Goal: Contribute content: Add original content to the website for others to see

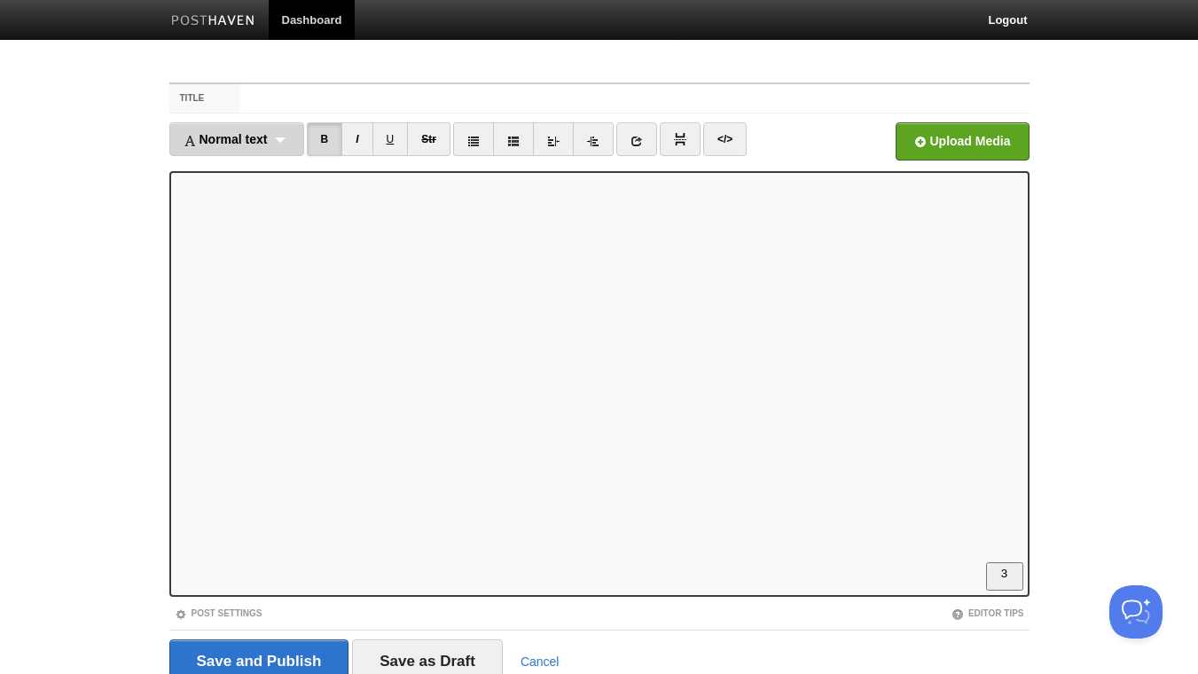
click at [281, 147] on div "Normal text Normal text Heading 1 Heading 2 Heading 3" at bounding box center [236, 139] width 135 height 34
click at [295, 139] on div "Normal text Normal text Heading 1 Heading 2 Heading 3" at bounding box center [236, 139] width 135 height 34
click at [246, 174] on link "Normal text" at bounding box center [236, 178] width 133 height 27
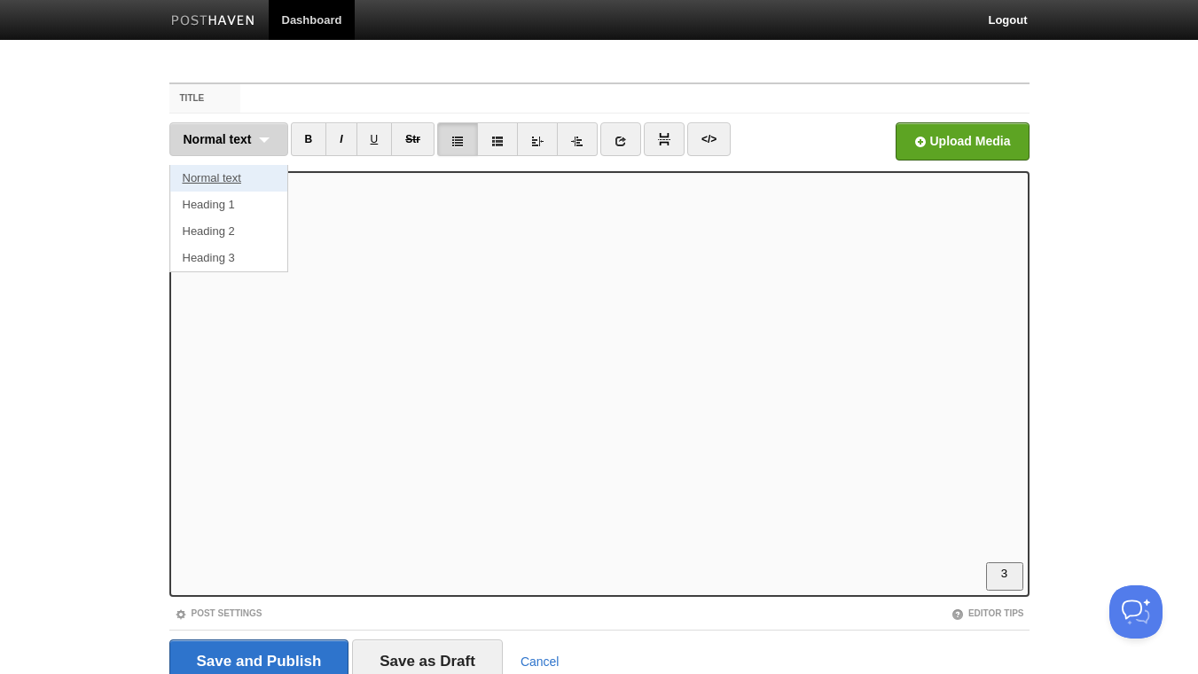
click at [246, 174] on link "Normal text" at bounding box center [228, 178] width 117 height 27
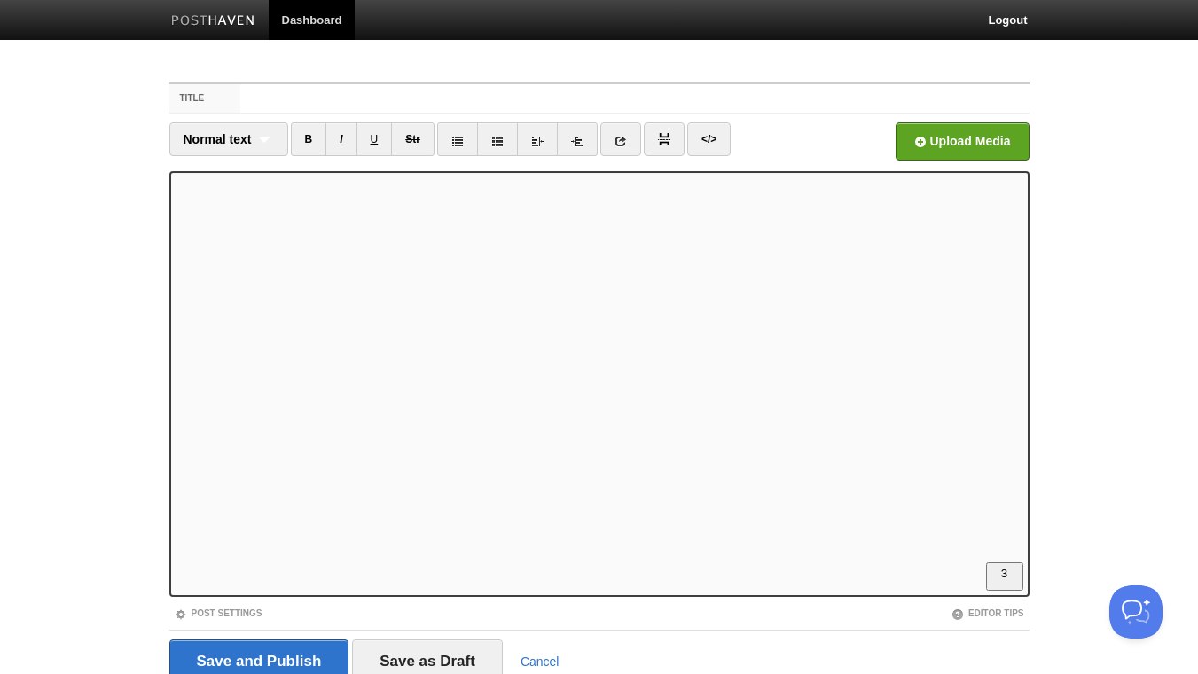
scroll to position [96, 0]
click at [306, 138] on link "B" at bounding box center [309, 139] width 36 height 34
click at [312, 142] on link "B" at bounding box center [309, 139] width 36 height 34
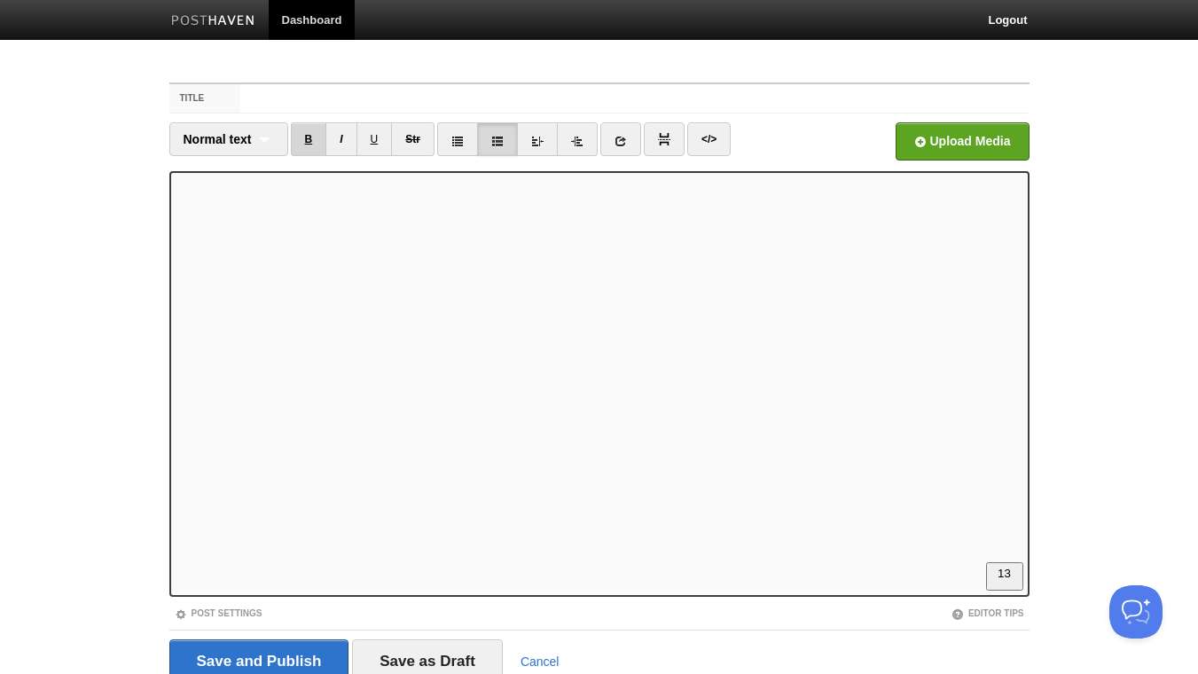
click at [316, 137] on link "B" at bounding box center [309, 139] width 36 height 34
click at [311, 139] on link "B" at bounding box center [309, 139] width 36 height 34
click at [722, 142] on link "</>" at bounding box center [708, 139] width 43 height 34
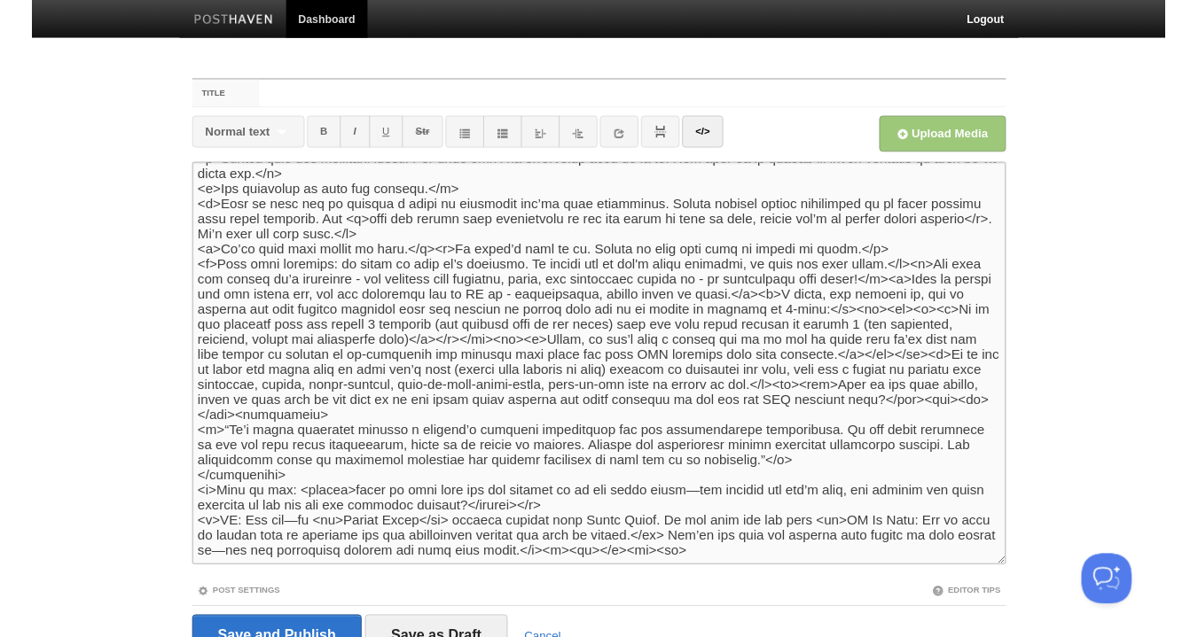
scroll to position [785, 0]
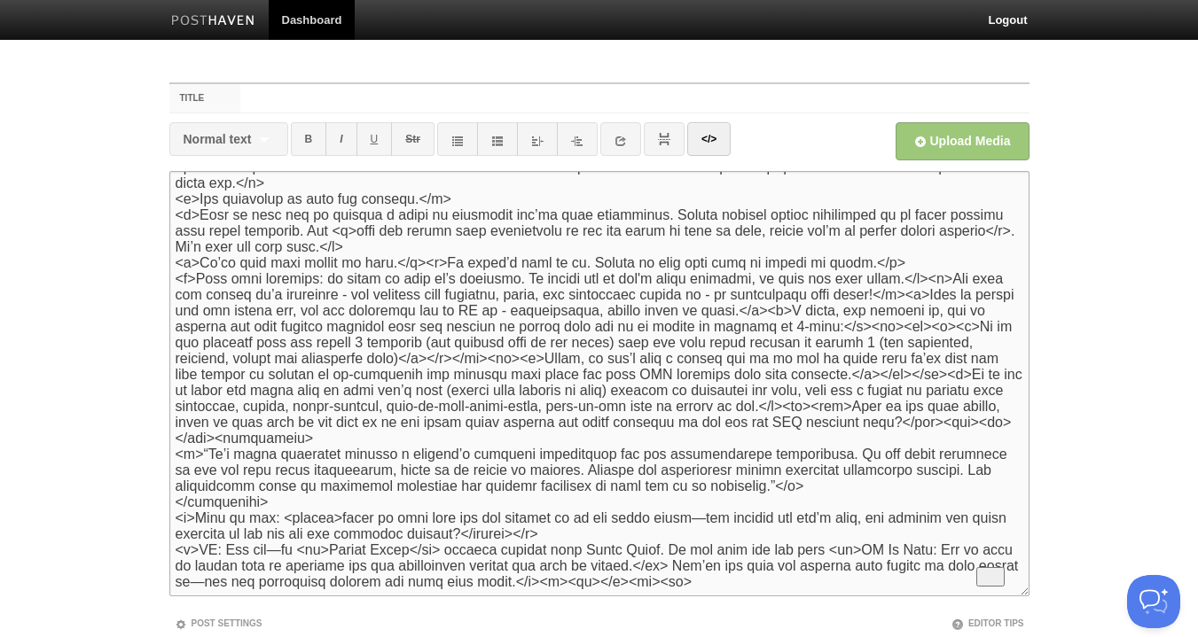
click at [274, 458] on textarea "To enrich screen reader interactions, please activate Accessibility in Grammarl…" at bounding box center [599, 384] width 860 height 426
click at [178, 451] on textarea "To enrich screen reader interactions, please activate Accessibility in Grammarl…" at bounding box center [599, 384] width 860 height 426
drag, startPoint x: 260, startPoint y: 452, endPoint x: 171, endPoint y: 451, distance: 88.7
click at [171, 451] on textarea "To enrich screen reader interactions, please activate Accessibility in Grammarl…" at bounding box center [599, 384] width 860 height 426
type textarea "<l><ipsumd>Sit am con a elitsed doeiusmod tem inci.</utlabo></e> <d>Mag ali eni…"
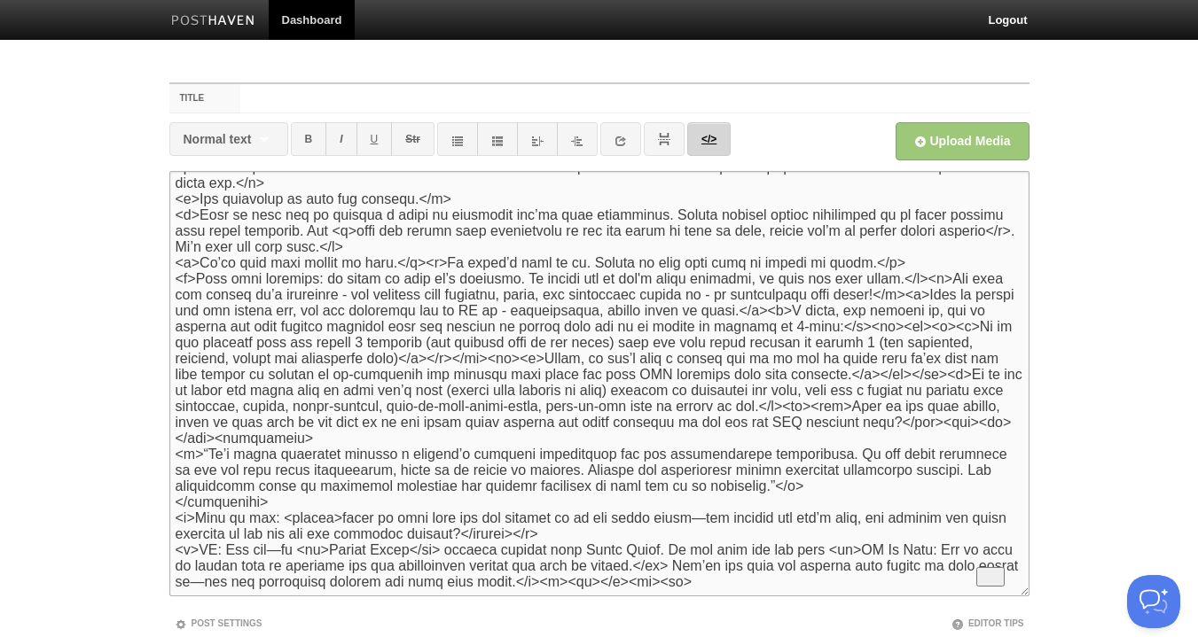
click at [710, 140] on link "</>" at bounding box center [708, 139] width 43 height 34
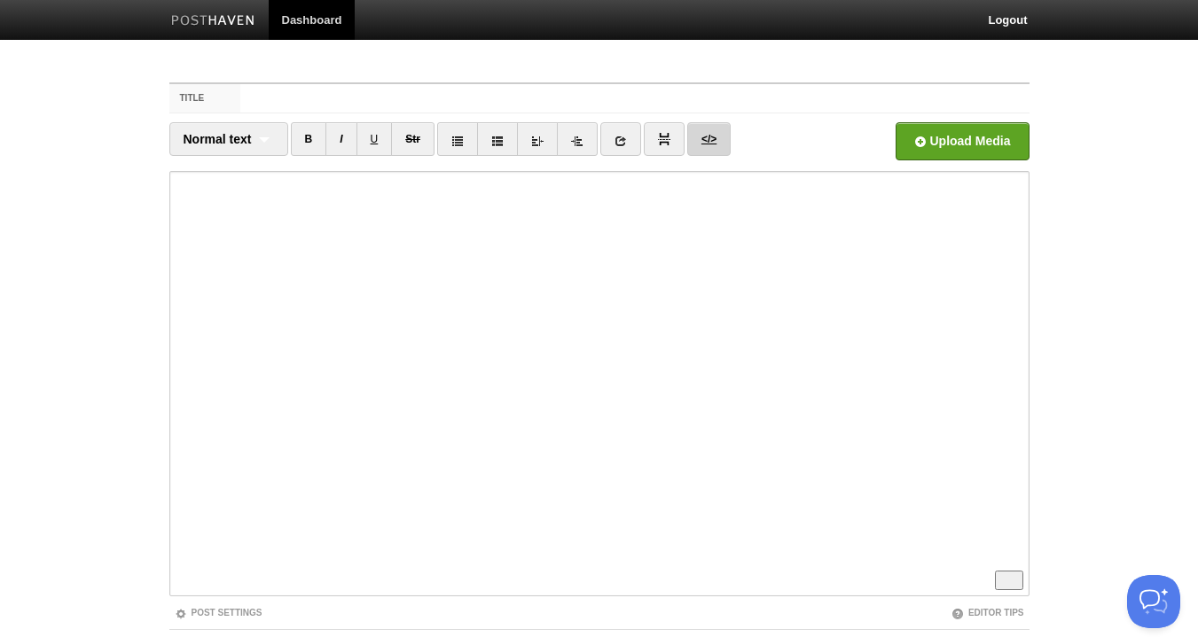
scroll to position [804, 0]
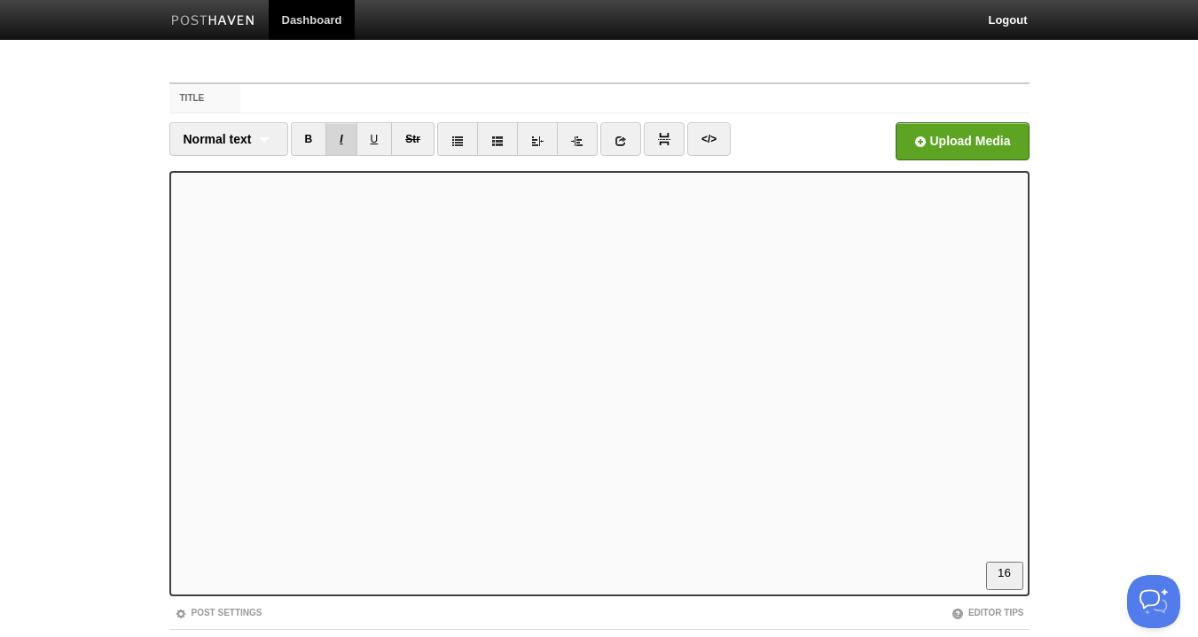
click at [348, 136] on link "I" at bounding box center [340, 139] width 31 height 34
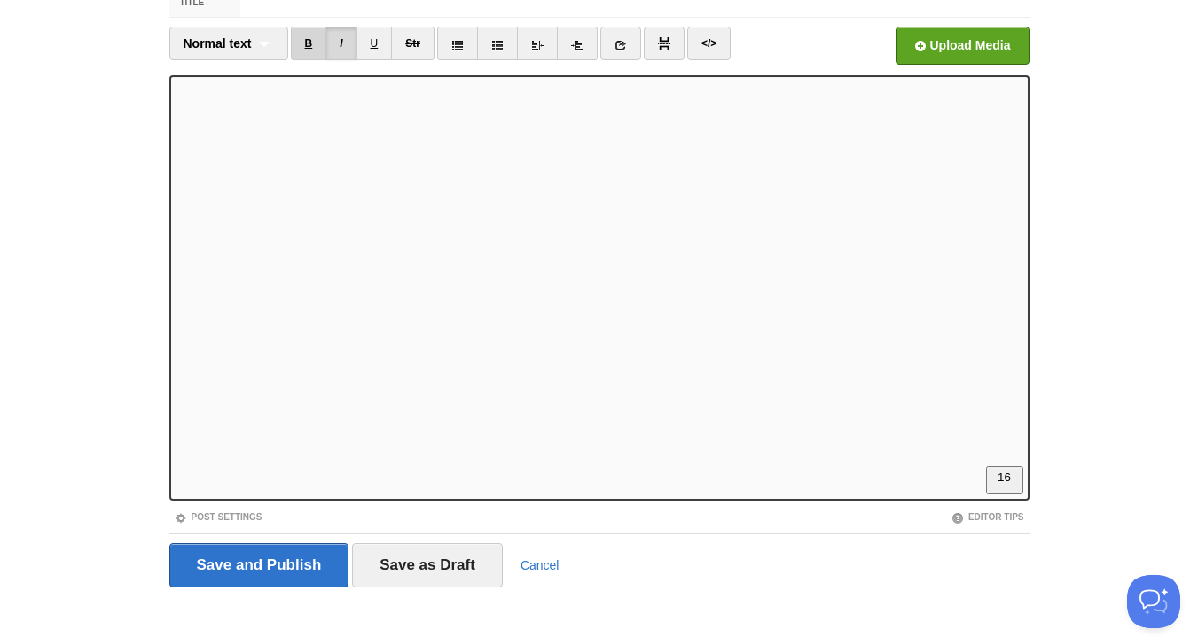
click at [307, 35] on link "B" at bounding box center [309, 44] width 36 height 34
click at [618, 49] on icon at bounding box center [620, 45] width 12 height 12
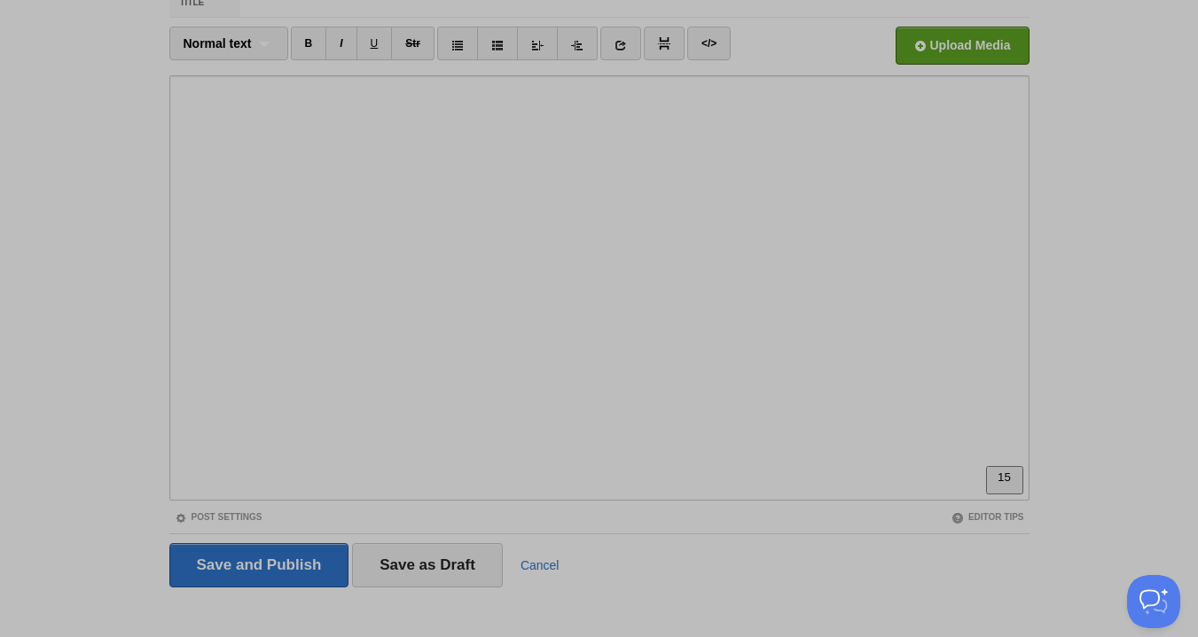
scroll to position [0, 0]
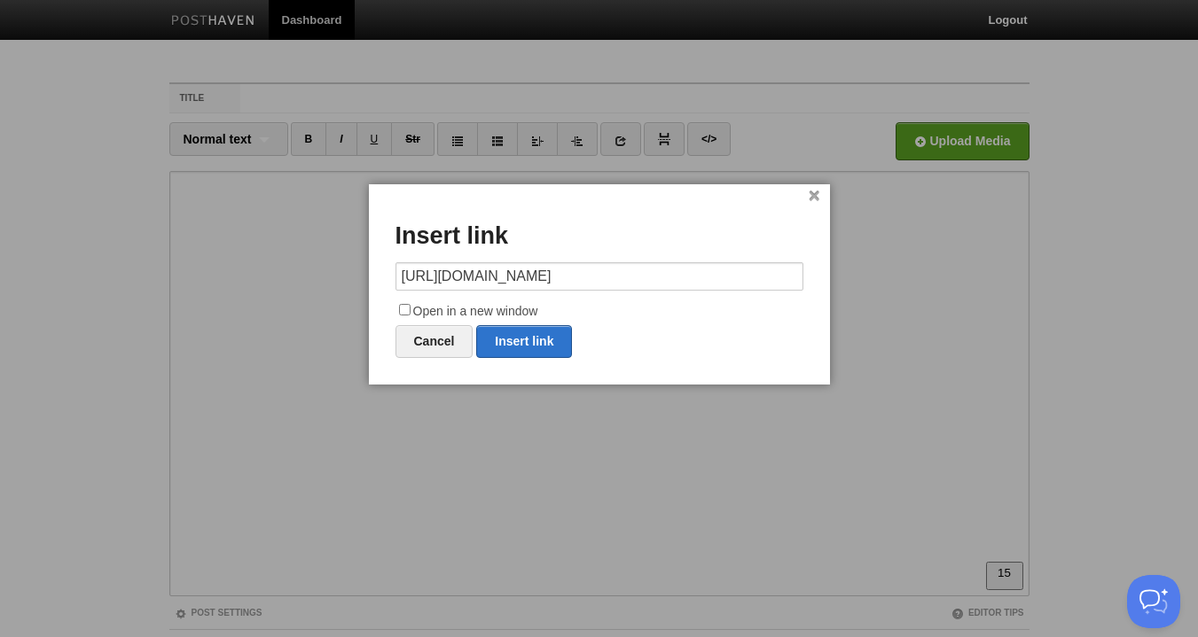
type input "[URL][DOMAIN_NAME]"
drag, startPoint x: 405, startPoint y: 308, endPoint x: 486, endPoint y: 322, distance: 81.9
click at [406, 309] on input "Open in a new window" at bounding box center [405, 310] width 12 height 12
checkbox input "true"
click at [539, 343] on link "Insert link" at bounding box center [524, 341] width 96 height 33
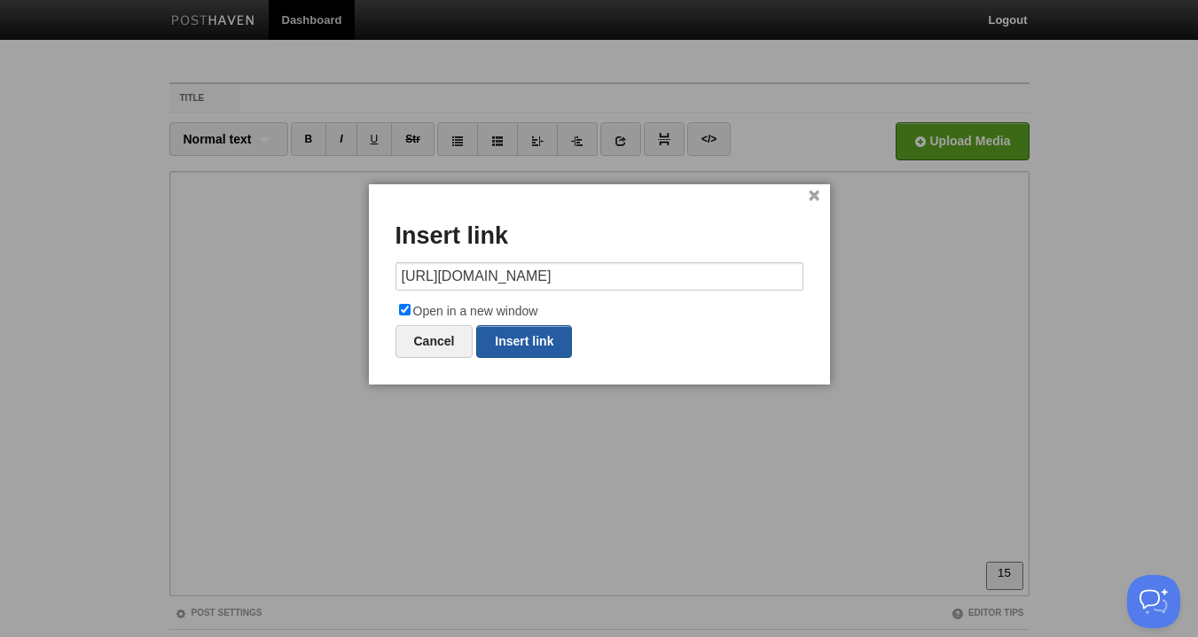
type input "https://"
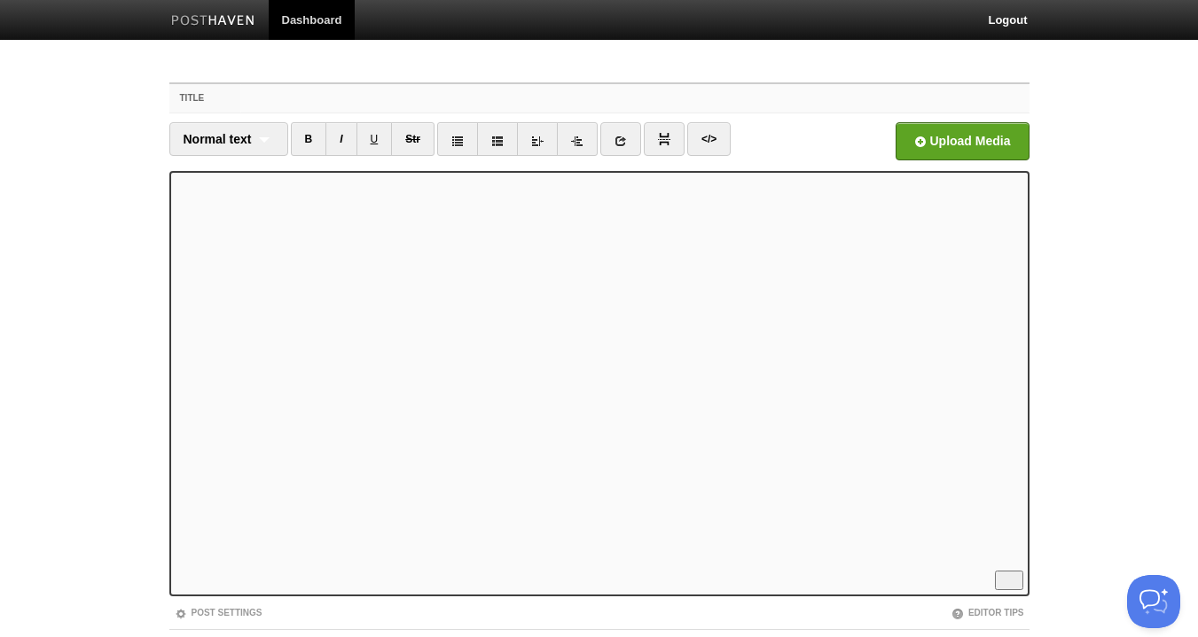
click at [275, 101] on input "Title" at bounding box center [634, 98] width 788 height 28
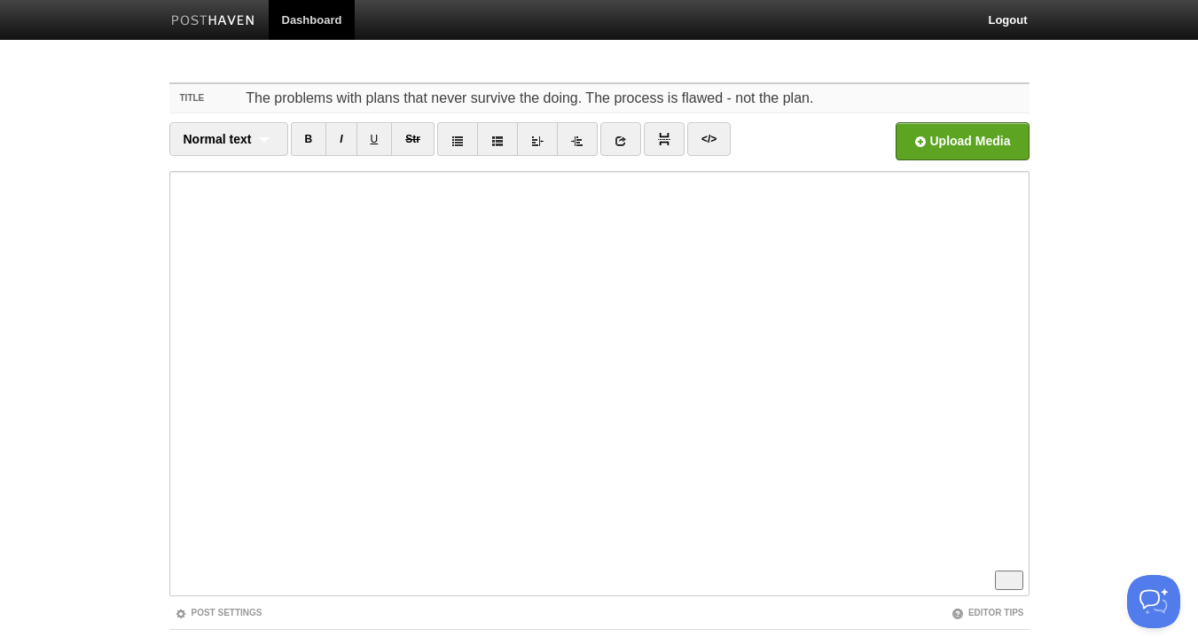
type input "The problems with plans that never survive the doing. The process is flawed - n…"
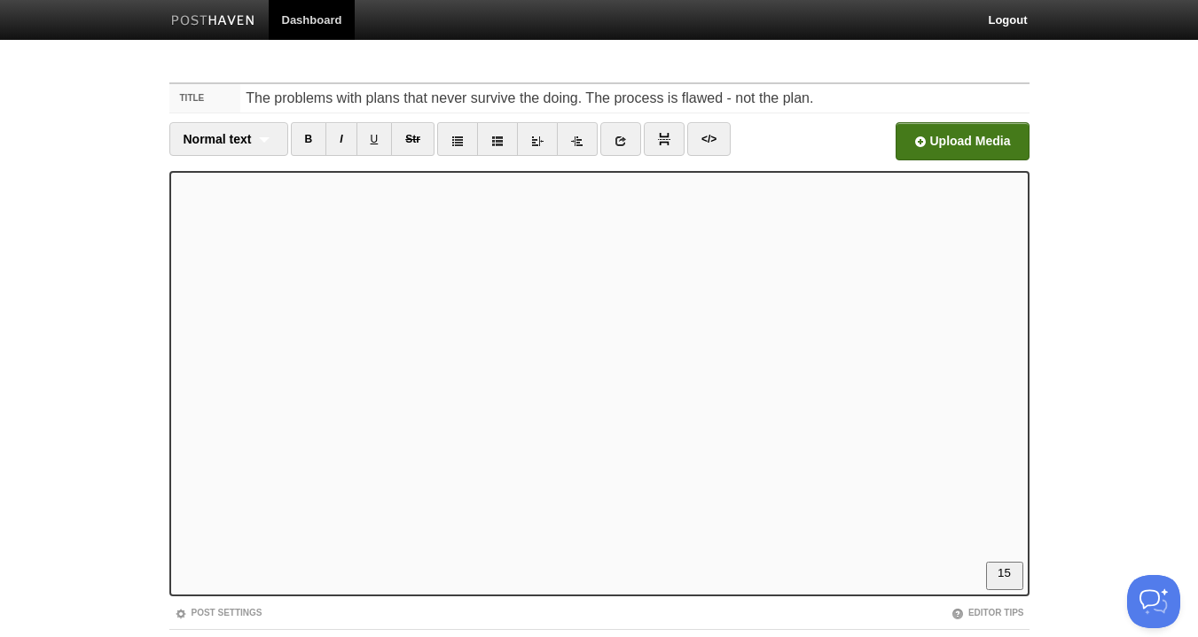
click at [965, 141] on input "Open in a new window" at bounding box center [426, 146] width 1342 height 90
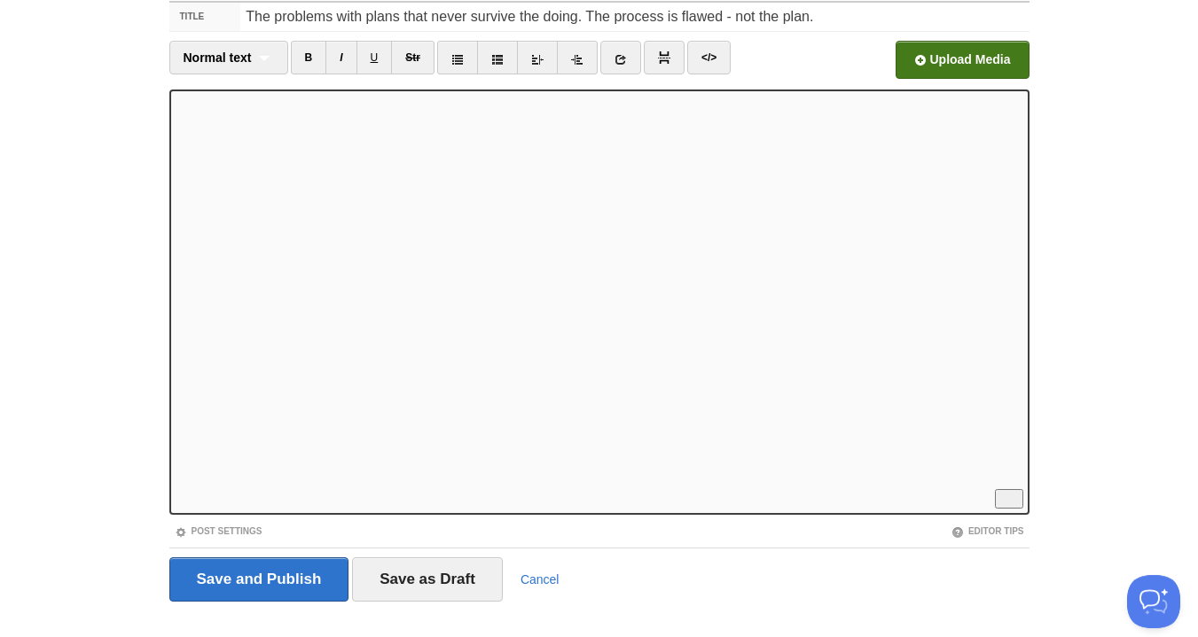
scroll to position [109, 0]
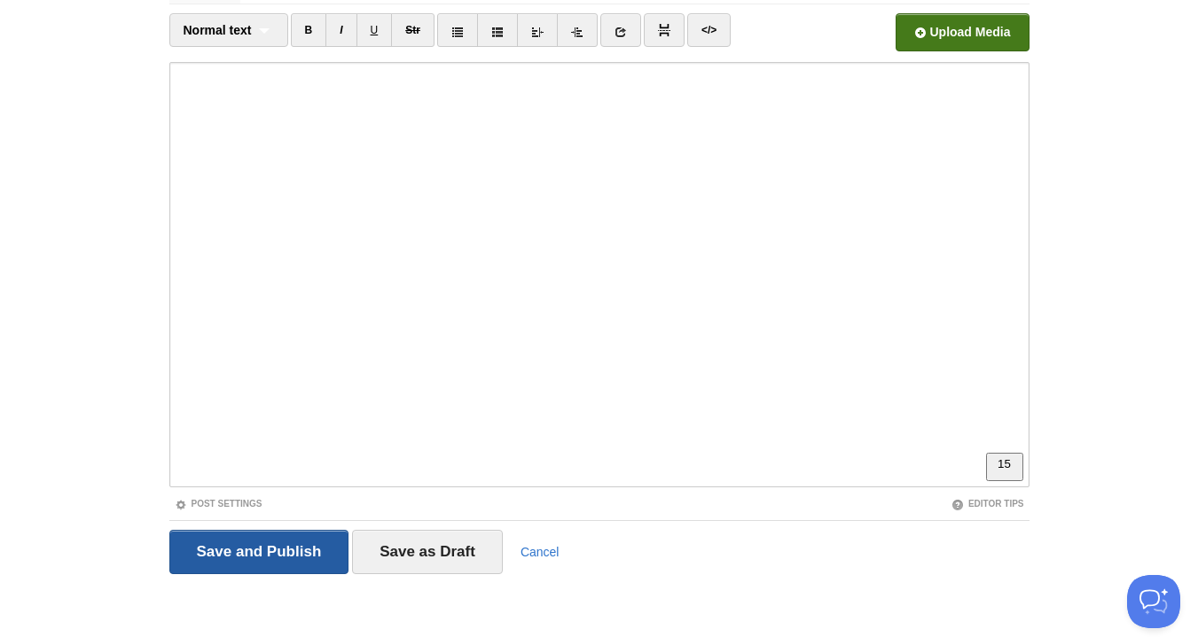
click at [268, 562] on input "Save and Publish" at bounding box center [259, 552] width 180 height 44
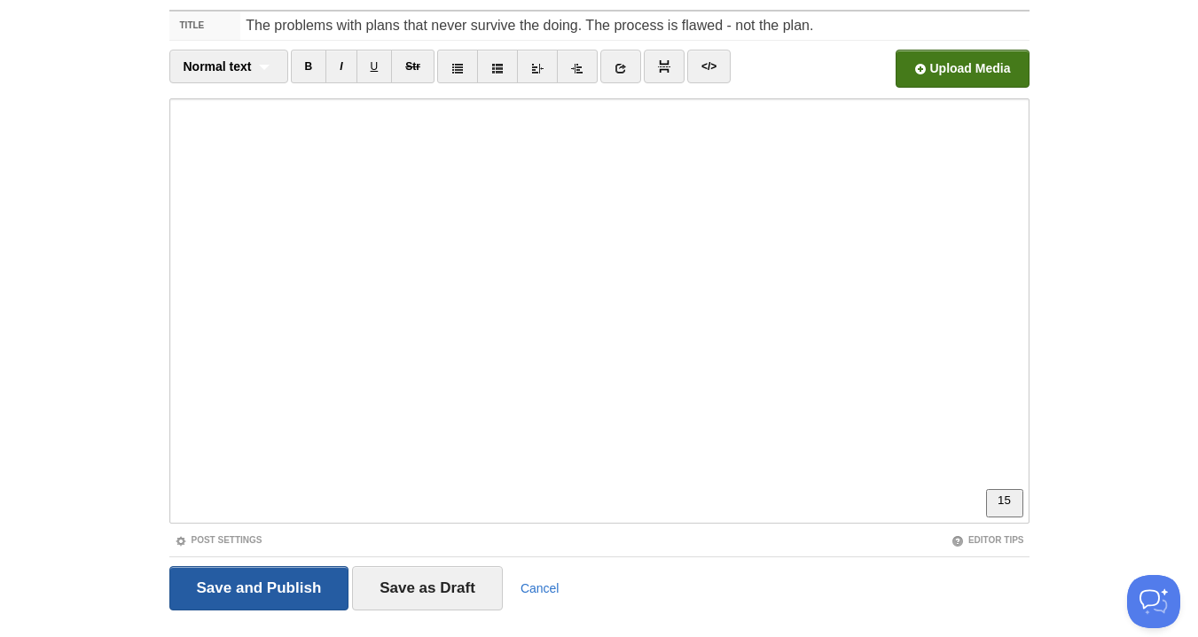
scroll to position [66, 0]
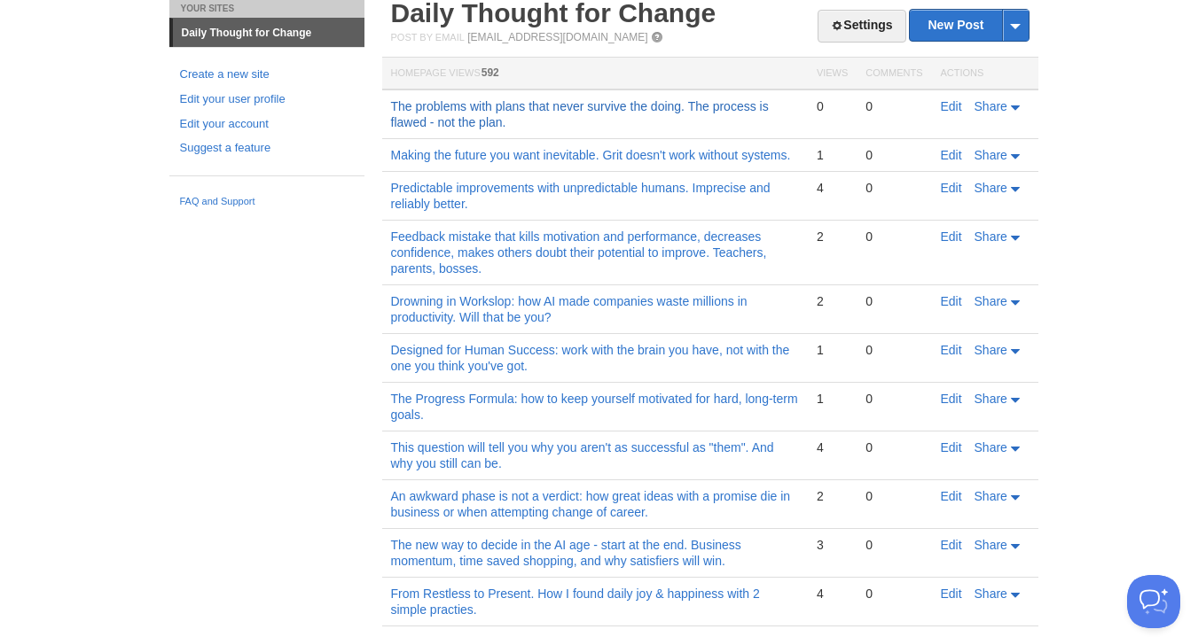
click at [653, 107] on link "The problems with plans that never survive the doing. The process is flawed - n…" at bounding box center [580, 114] width 378 height 30
